Goal: Find specific page/section: Find specific page/section

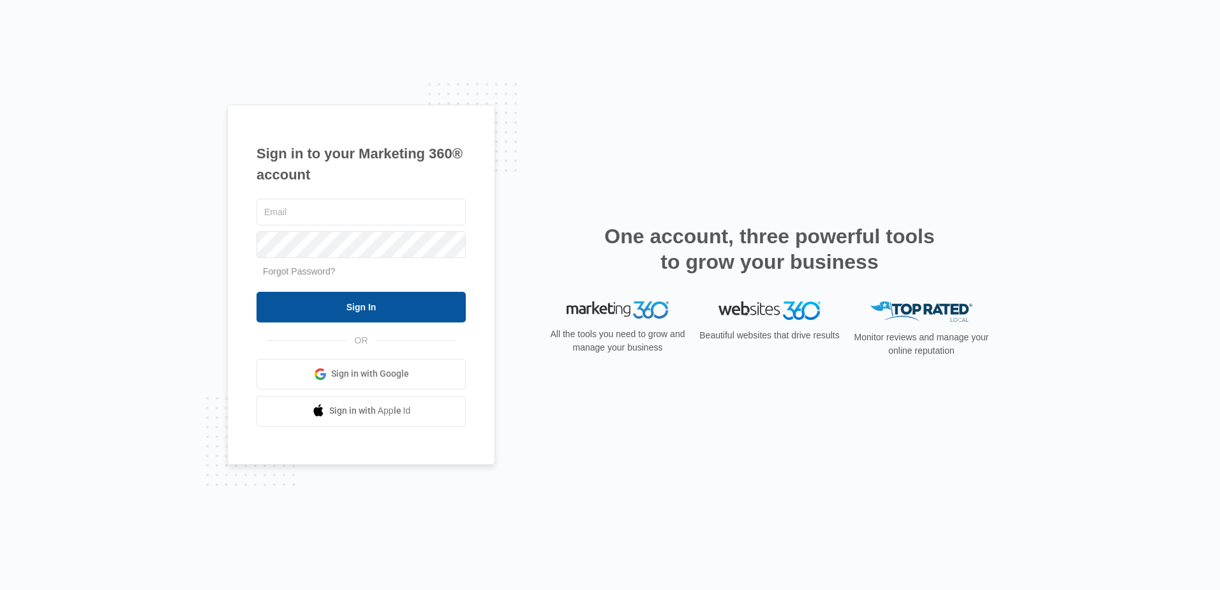
type input "[PERSON_NAME][EMAIL_ADDRESS][DOMAIN_NAME]"
click at [375, 309] on input "Sign In" at bounding box center [360, 307] width 209 height 31
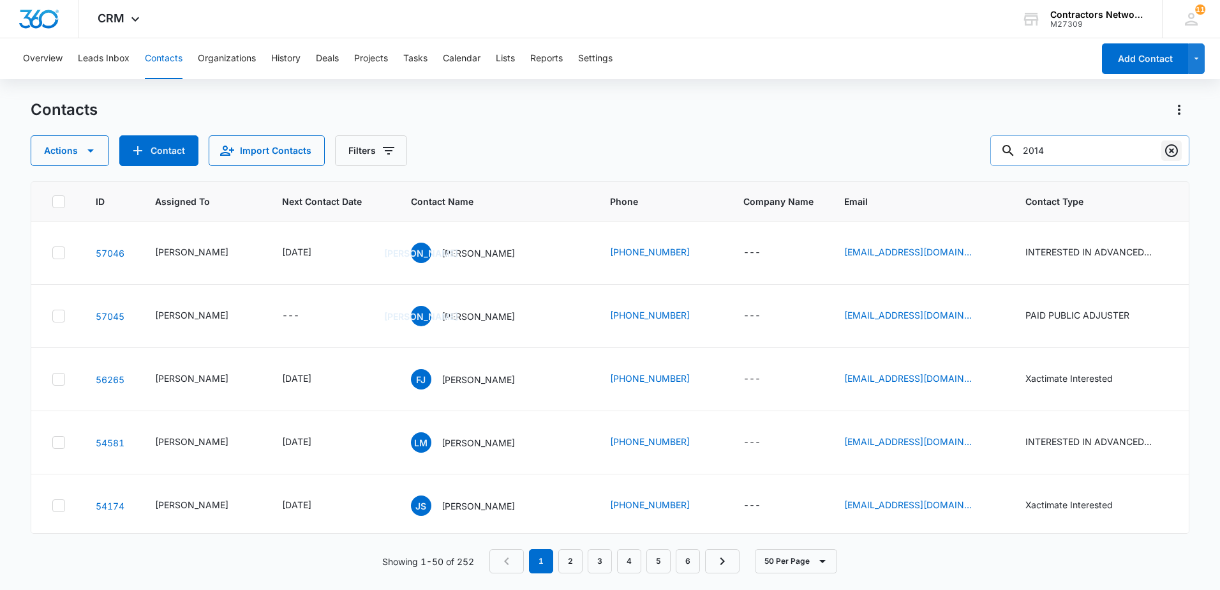
click at [1178, 150] on icon "Clear" at bounding box center [1171, 150] width 13 height 13
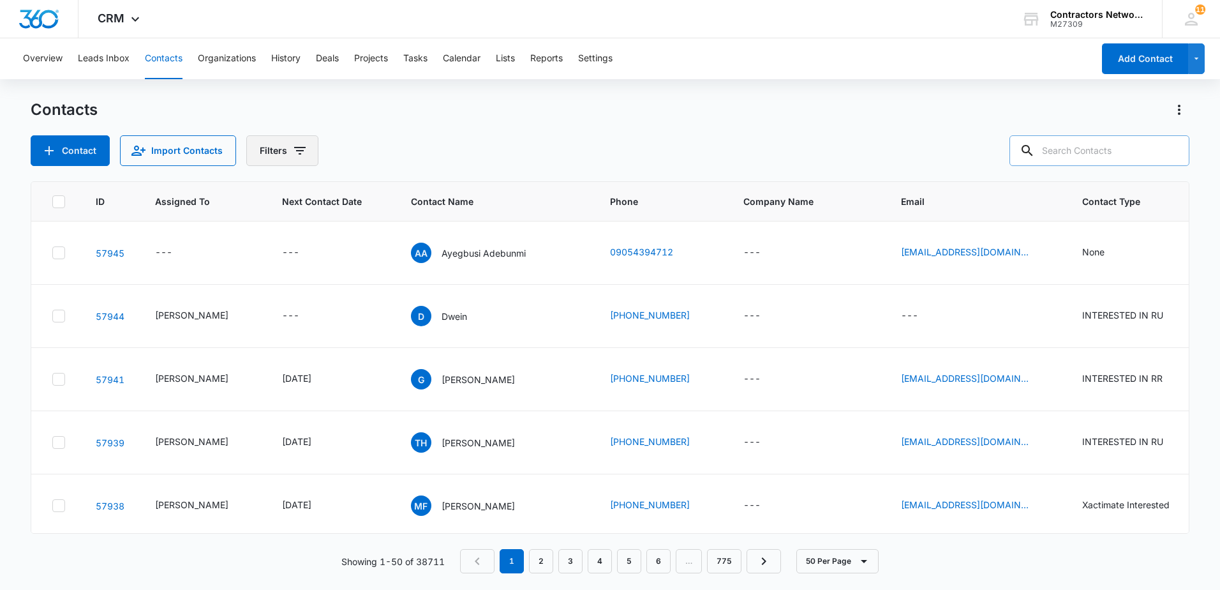
click at [297, 152] on icon "Filters" at bounding box center [299, 150] width 15 height 15
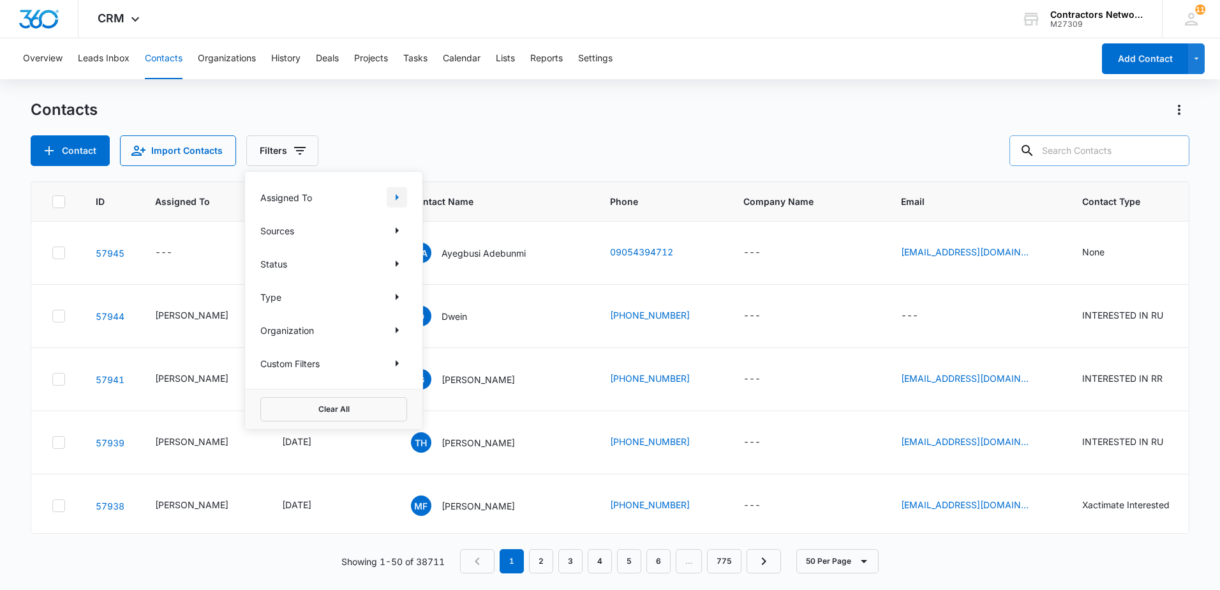
click at [396, 198] on icon "Show Assigned To filters" at bounding box center [397, 197] width 3 height 6
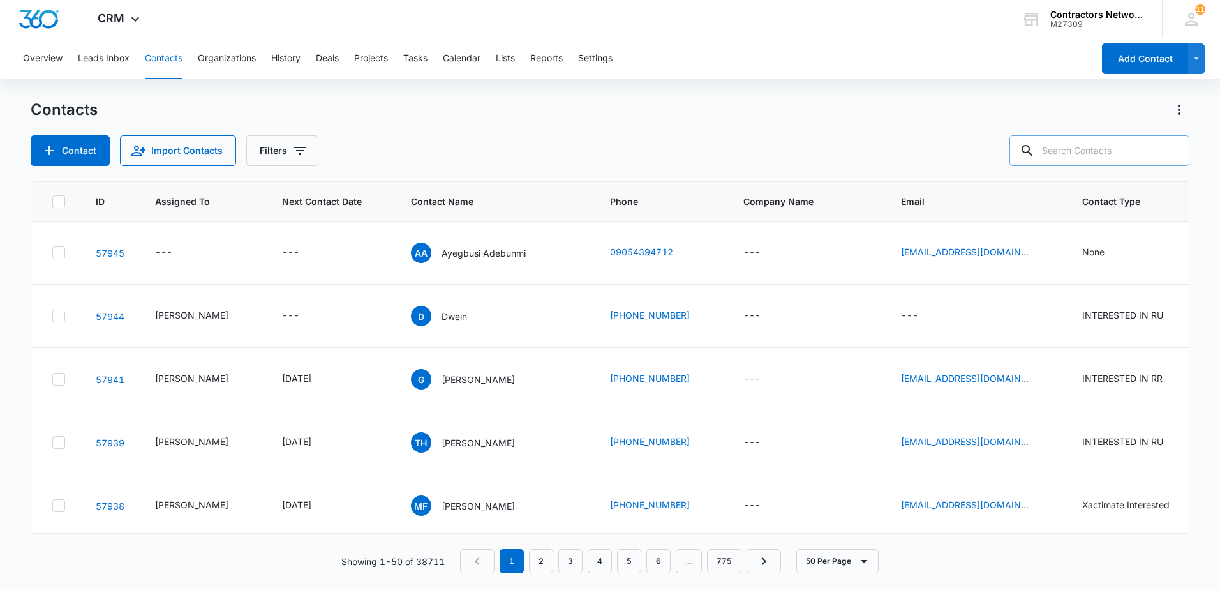
click at [516, 122] on div "Contacts Contact Import Contacts Filters" at bounding box center [610, 133] width 1159 height 66
drag, startPoint x: 294, startPoint y: 150, endPoint x: 299, endPoint y: 163, distance: 14.3
click at [300, 163] on button "Filters" at bounding box center [282, 150] width 72 height 31
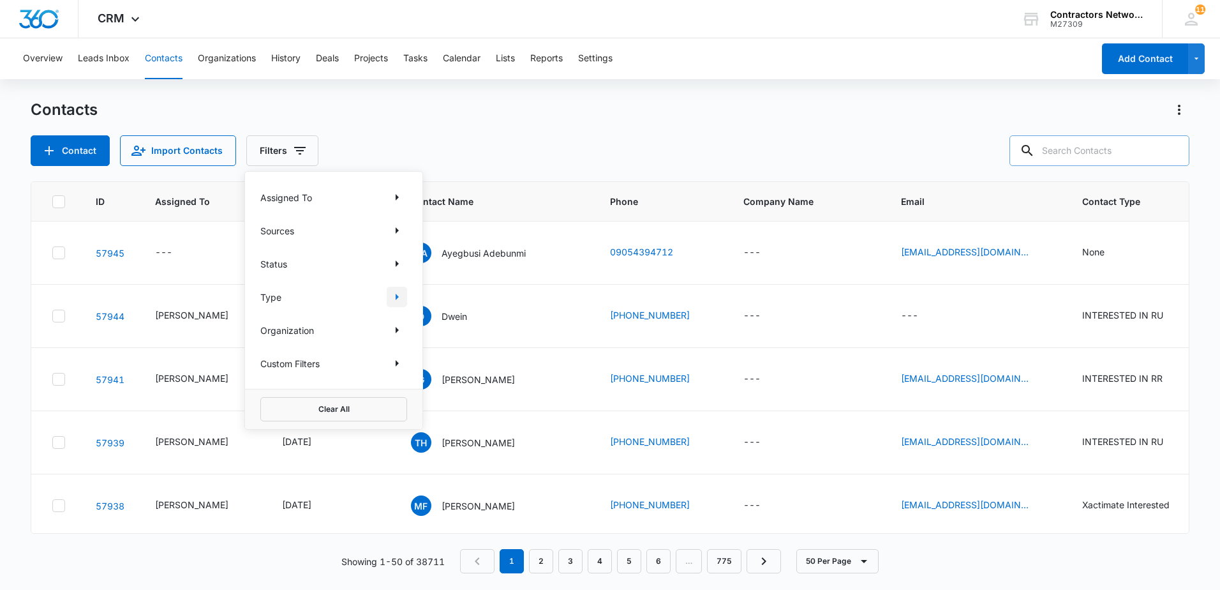
click at [395, 299] on icon "Show Type filters" at bounding box center [396, 296] width 15 height 15
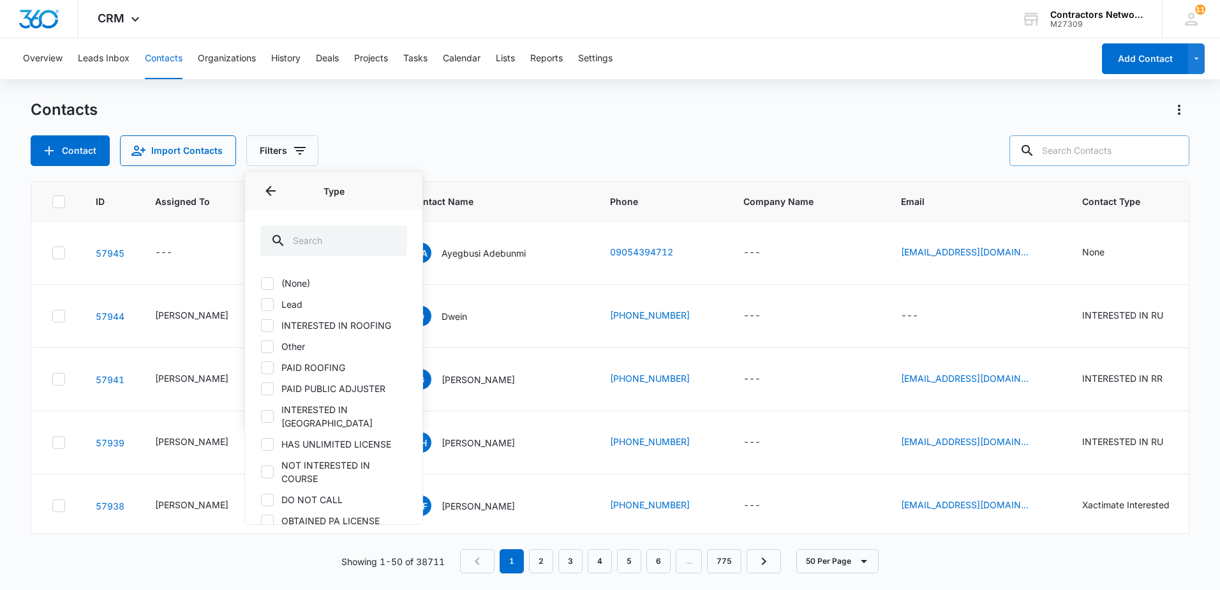
click at [270, 301] on icon at bounding box center [267, 304] width 11 height 11
click at [261, 304] on input "Lead" at bounding box center [260, 304] width 1 height 1
checkbox input "true"
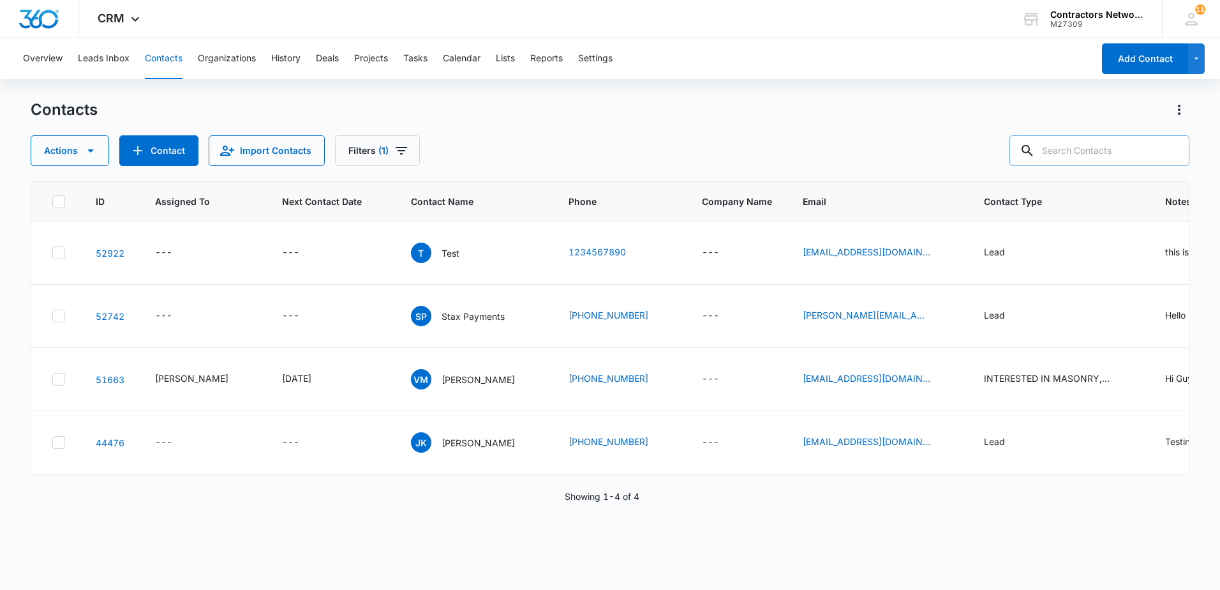
click at [540, 133] on div "Contacts Actions Contact Import Contacts Filters (1)" at bounding box center [610, 133] width 1159 height 66
drag, startPoint x: 399, startPoint y: 151, endPoint x: 401, endPoint y: 161, distance: 9.9
click at [401, 161] on button "Filters (1)" at bounding box center [377, 150] width 85 height 31
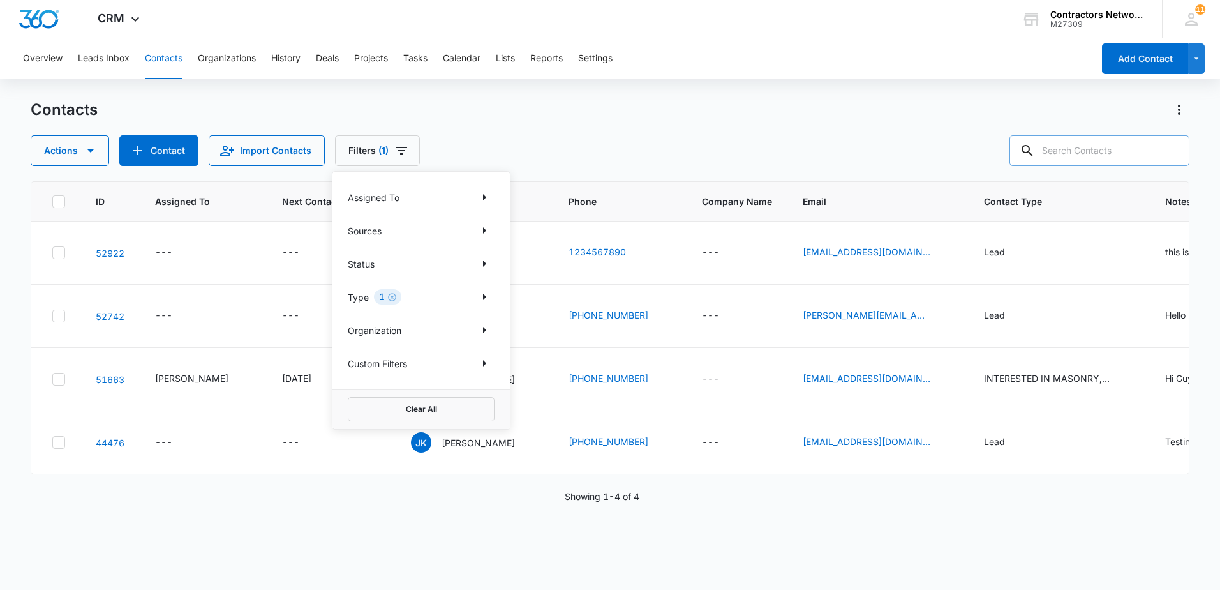
click at [392, 303] on div "1" at bounding box center [387, 296] width 27 height 15
